Goal: Check status: Check status

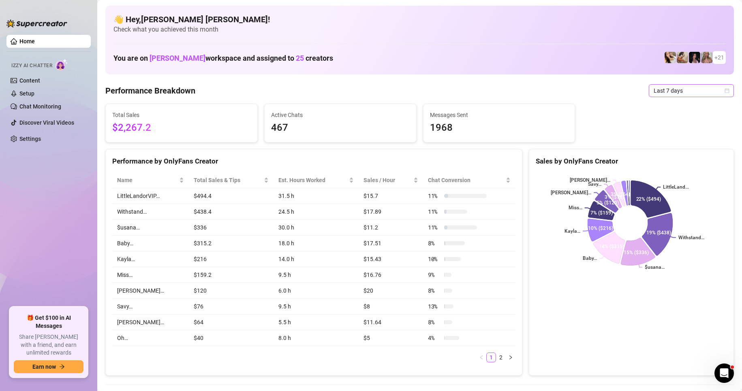
click at [720, 93] on span "Last 7 days" at bounding box center [690, 91] width 75 height 12
click at [683, 155] on div "Custom date" at bounding box center [684, 158] width 72 height 9
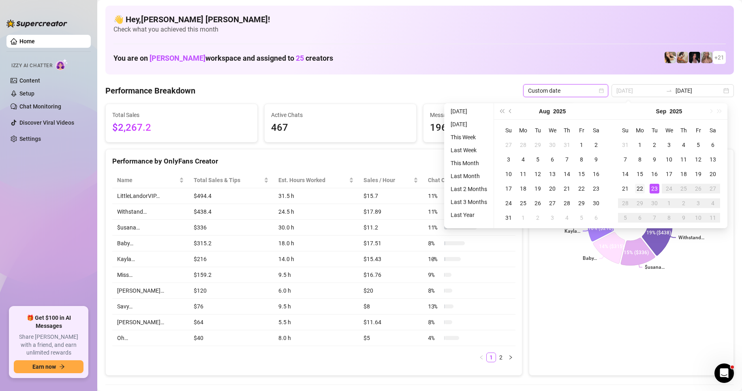
type input "[DATE]"
click at [642, 190] on div "22" at bounding box center [640, 189] width 10 height 10
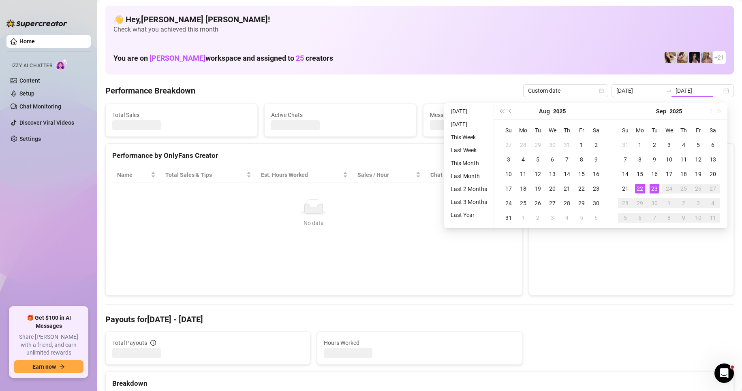
type input "[DATE]"
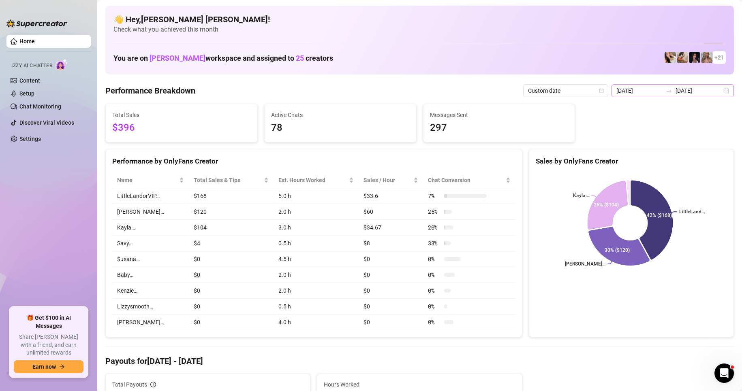
click at [725, 92] on div "[DATE] [DATE]" at bounding box center [672, 90] width 122 height 13
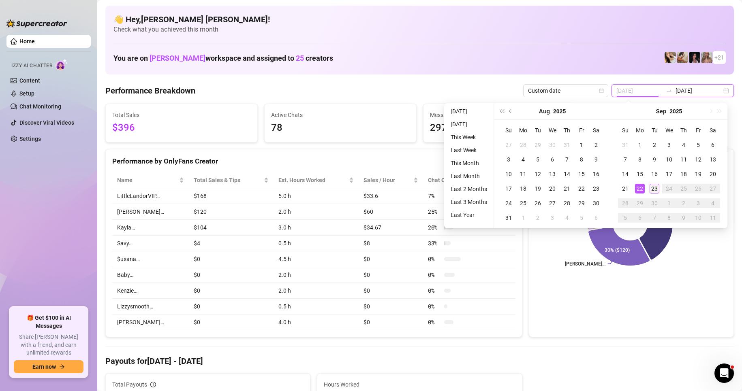
type input "[DATE]"
click at [651, 186] on div "23" at bounding box center [654, 189] width 10 height 10
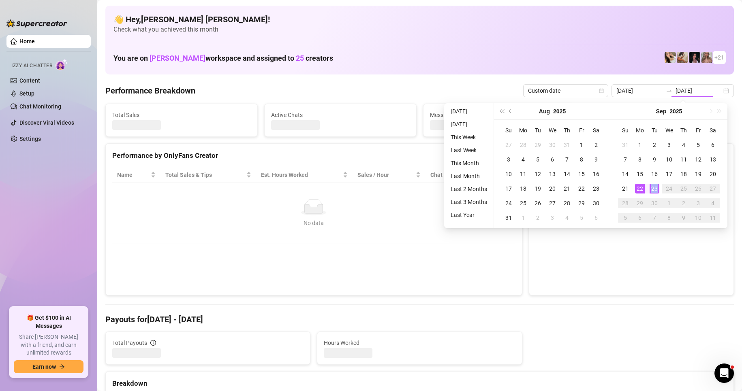
type input "[DATE]"
